Goal: Information Seeking & Learning: Check status

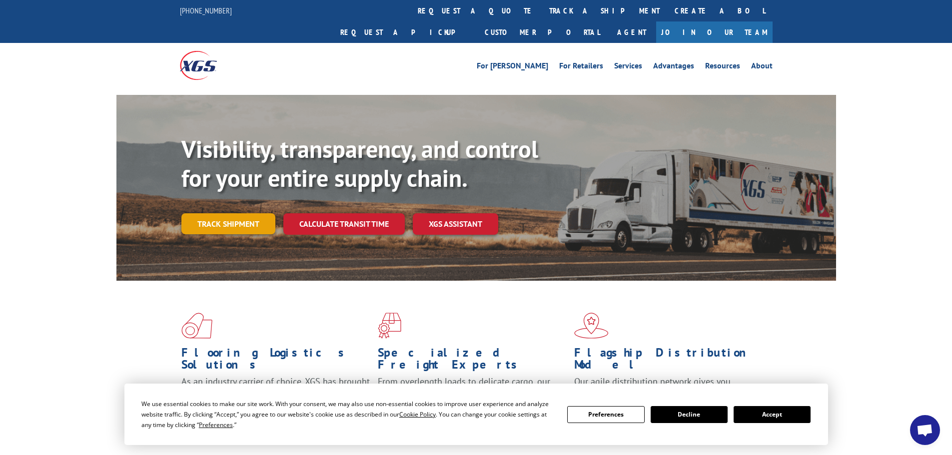
click at [235, 213] on link "Track shipment" at bounding box center [228, 223] width 94 height 21
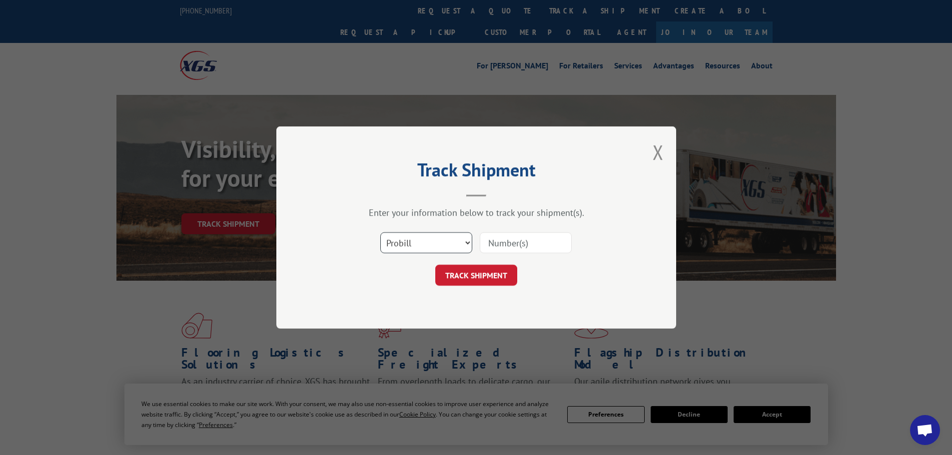
click at [426, 250] on select "Select category... Probill BOL PO" at bounding box center [426, 242] width 92 height 21
select select "po"
click at [380, 232] on select "Select category... Probill BOL PO" at bounding box center [426, 242] width 92 height 21
click at [525, 245] on input at bounding box center [526, 242] width 92 height 21
paste input "24511362"
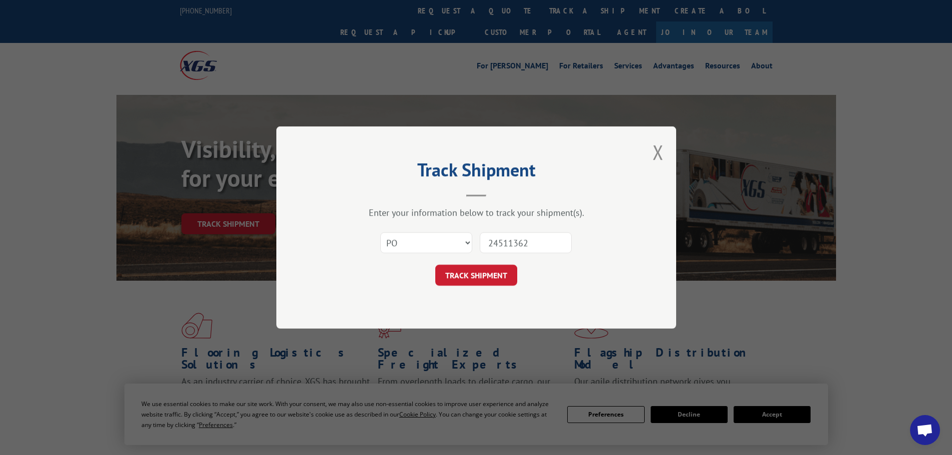
type input "24511362"
click at [479, 274] on button "TRACK SHIPMENT" at bounding box center [476, 275] width 82 height 21
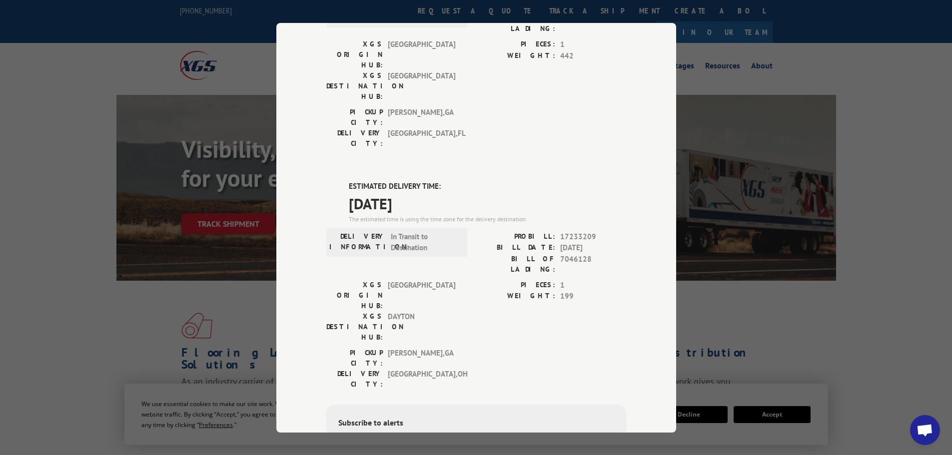
scroll to position [364, 0]
